Goal: Transaction & Acquisition: Subscribe to service/newsletter

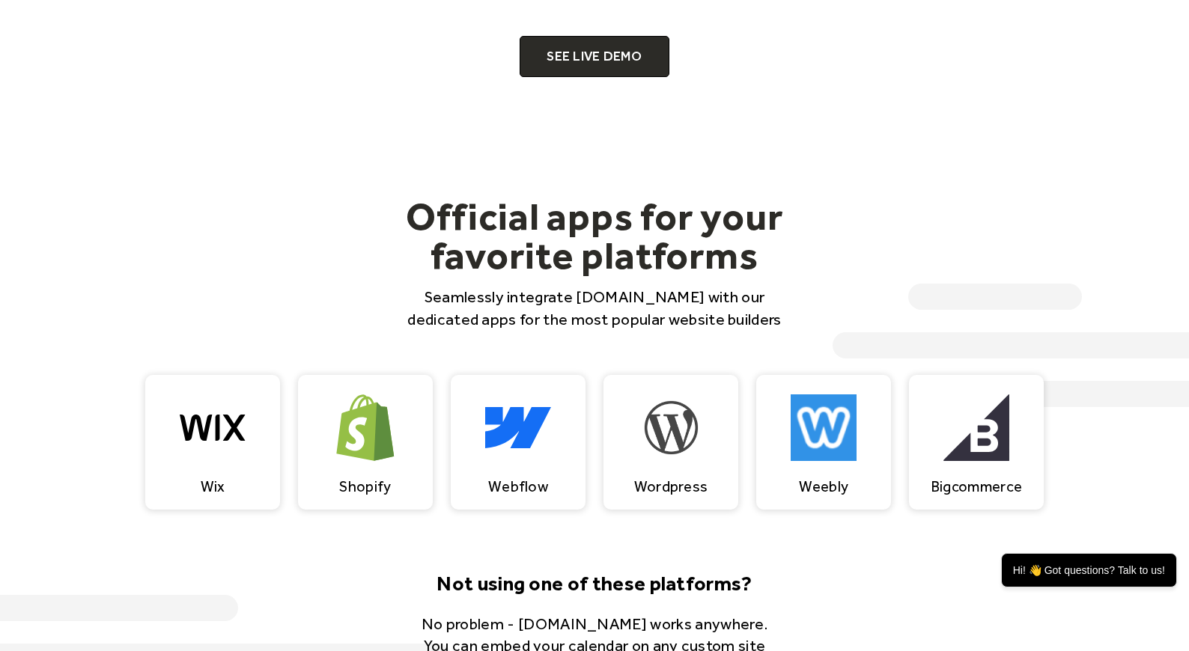
scroll to position [1262, 0]
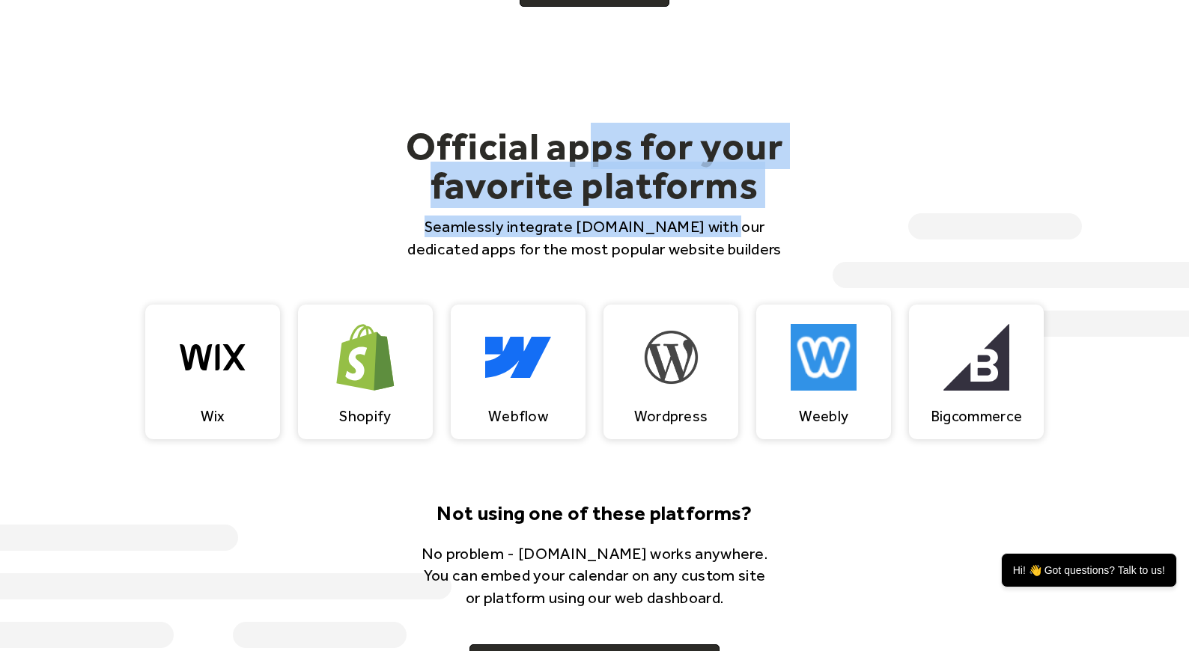
drag, startPoint x: 601, startPoint y: 142, endPoint x: 714, endPoint y: 221, distance: 138.8
click at [716, 221] on div "Official apps for your favorite platforms Seamlessly integrate EventsCalendar.c…" at bounding box center [594, 193] width 407 height 133
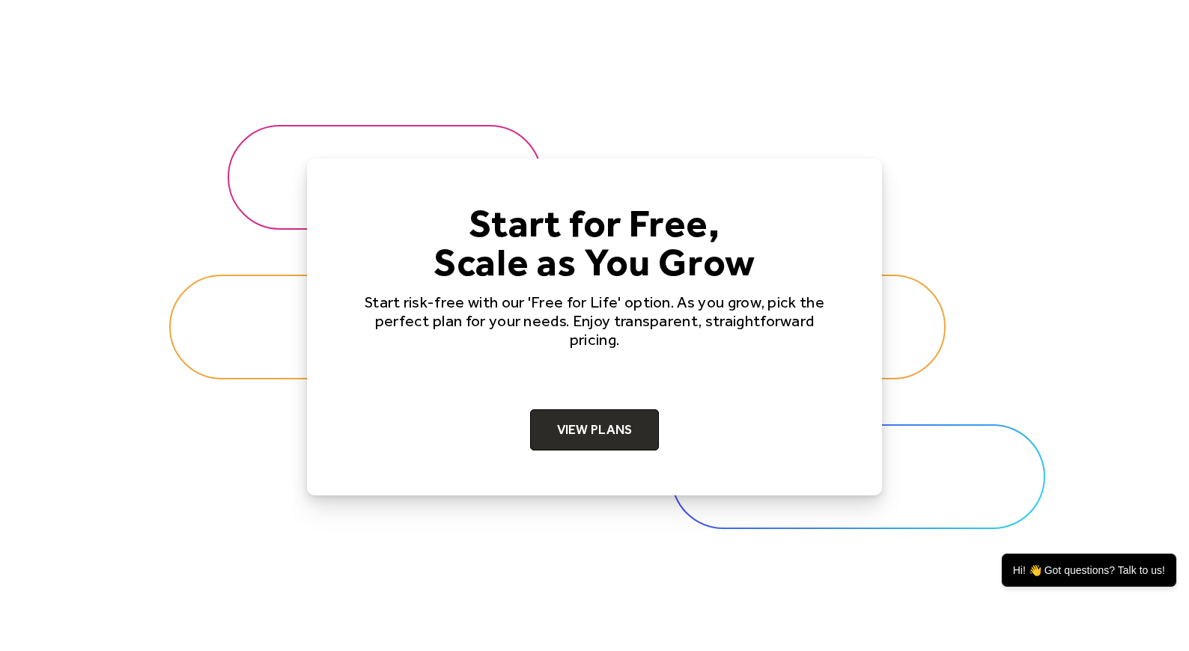
scroll to position [4570, 0]
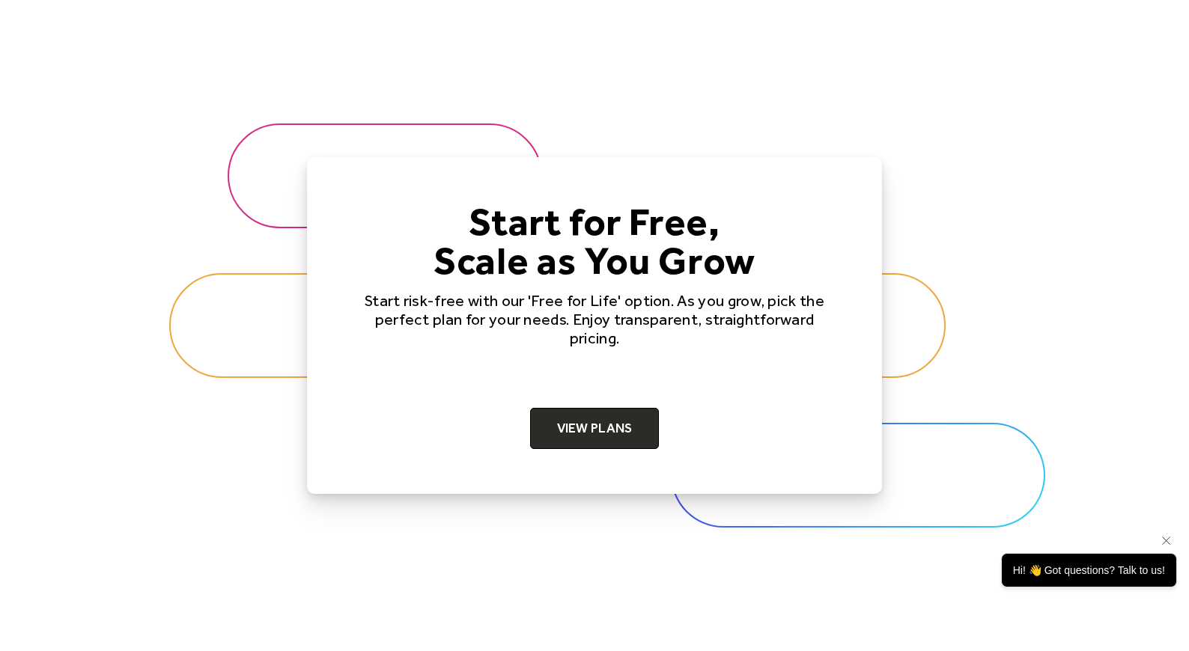
click at [1060, 580] on div "Hi! 👋 Got questions? Talk to us!" at bounding box center [1089, 570] width 176 height 34
click at [1070, 566] on div "Hi! 👋 Got questions? Talk to us!" at bounding box center [1089, 570] width 176 height 34
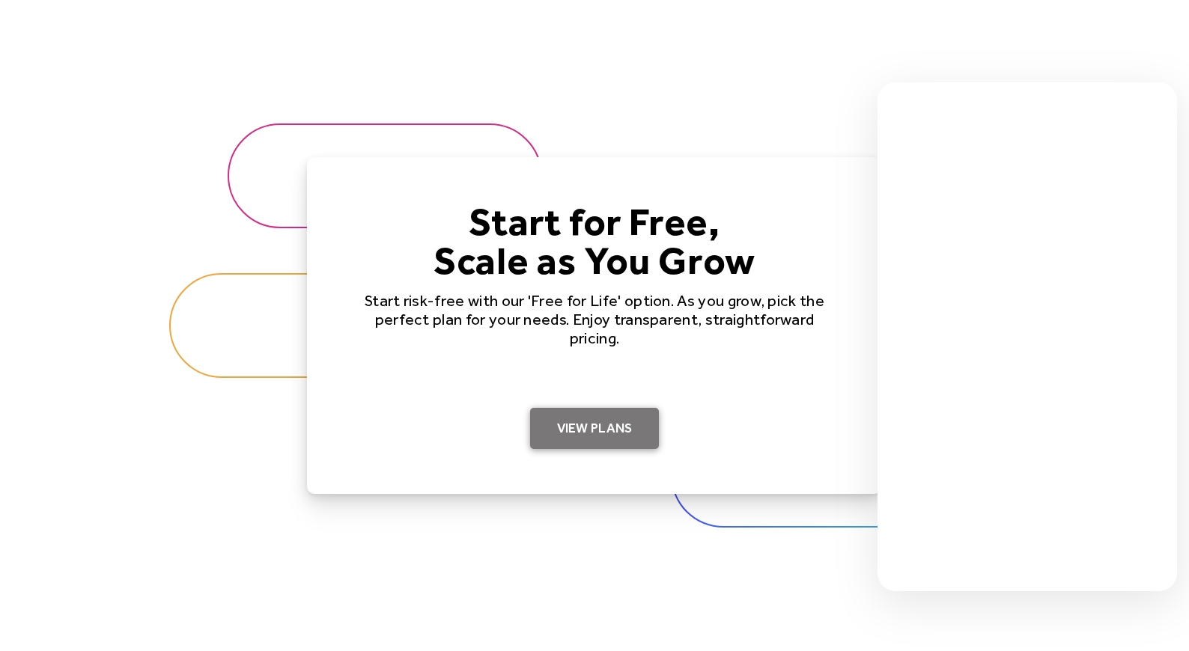
click at [608, 432] on link "View Plans" at bounding box center [595, 429] width 130 height 42
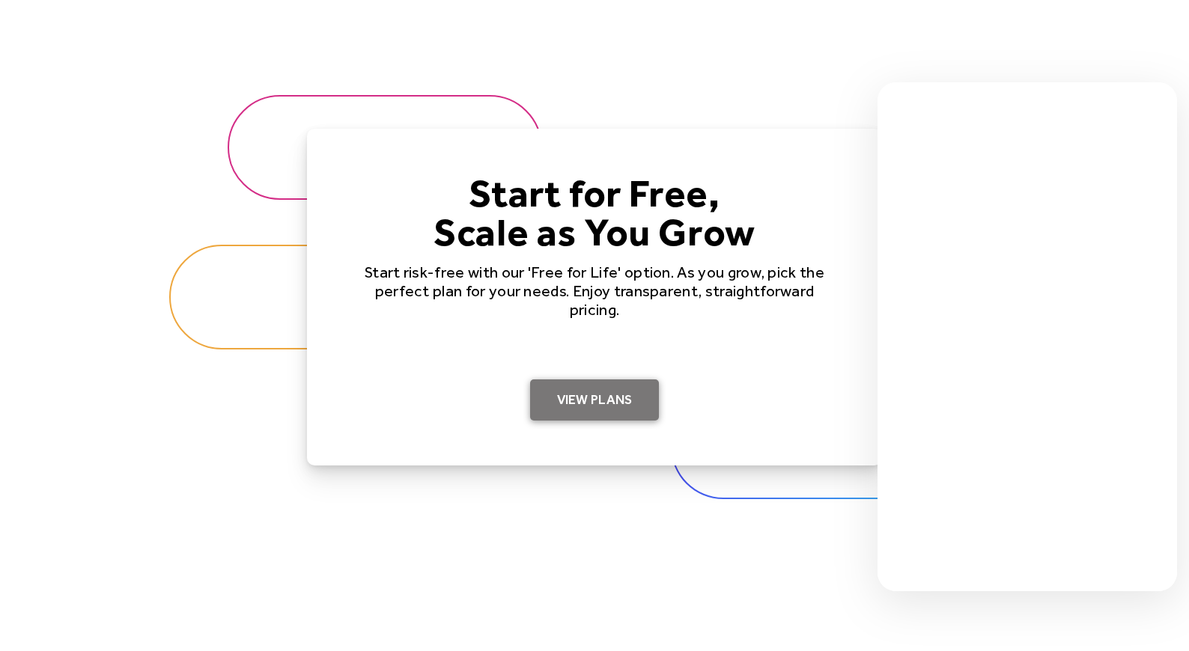
click at [603, 395] on link "View Plans" at bounding box center [595, 401] width 130 height 42
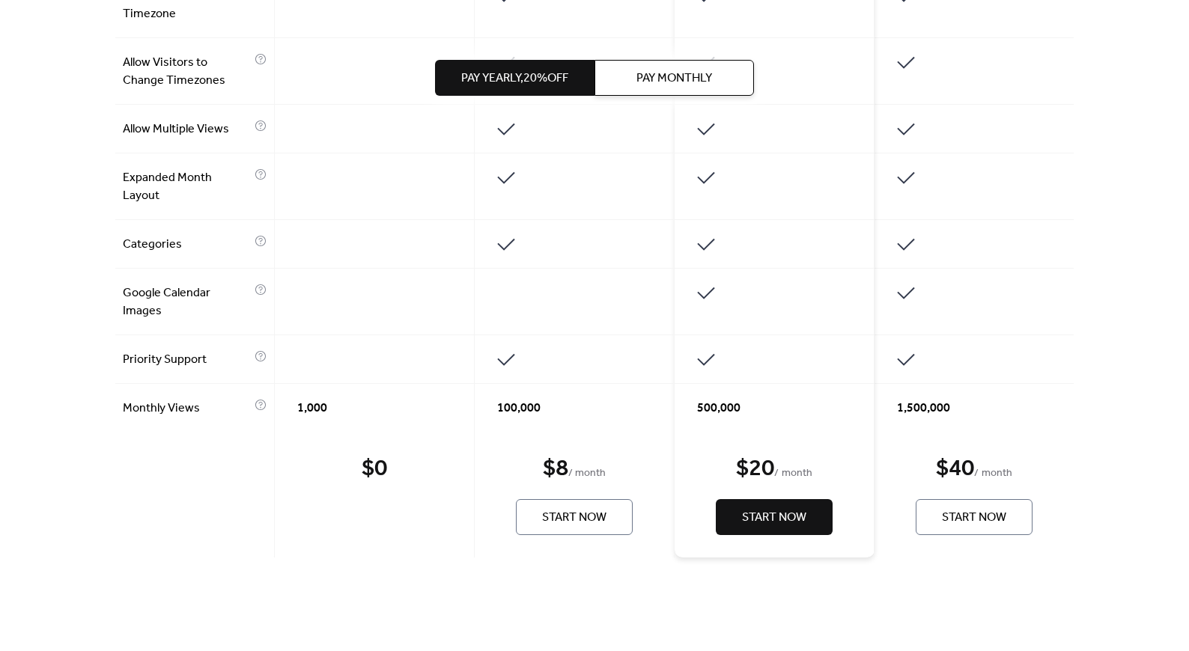
scroll to position [1086, 0]
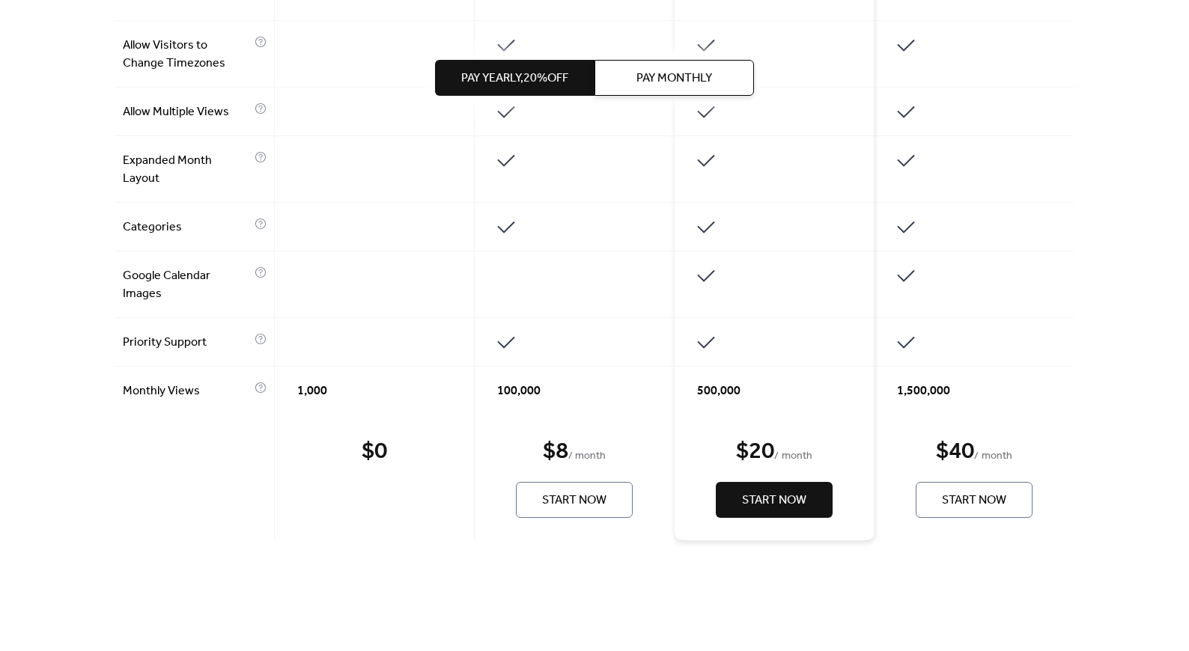
click at [774, 505] on span "Start Now" at bounding box center [774, 501] width 64 height 18
